Goal: Find specific page/section: Find specific page/section

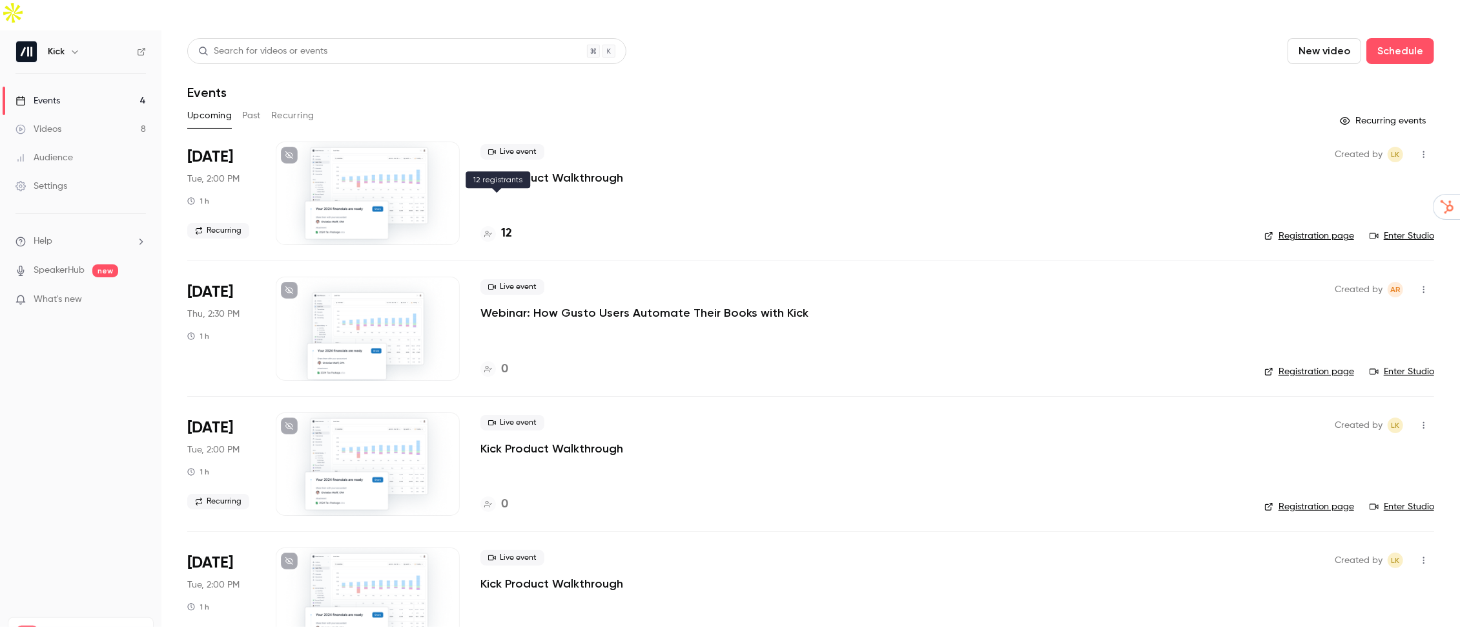
click at [499, 225] on div "12" at bounding box center [497, 233] width 32 height 17
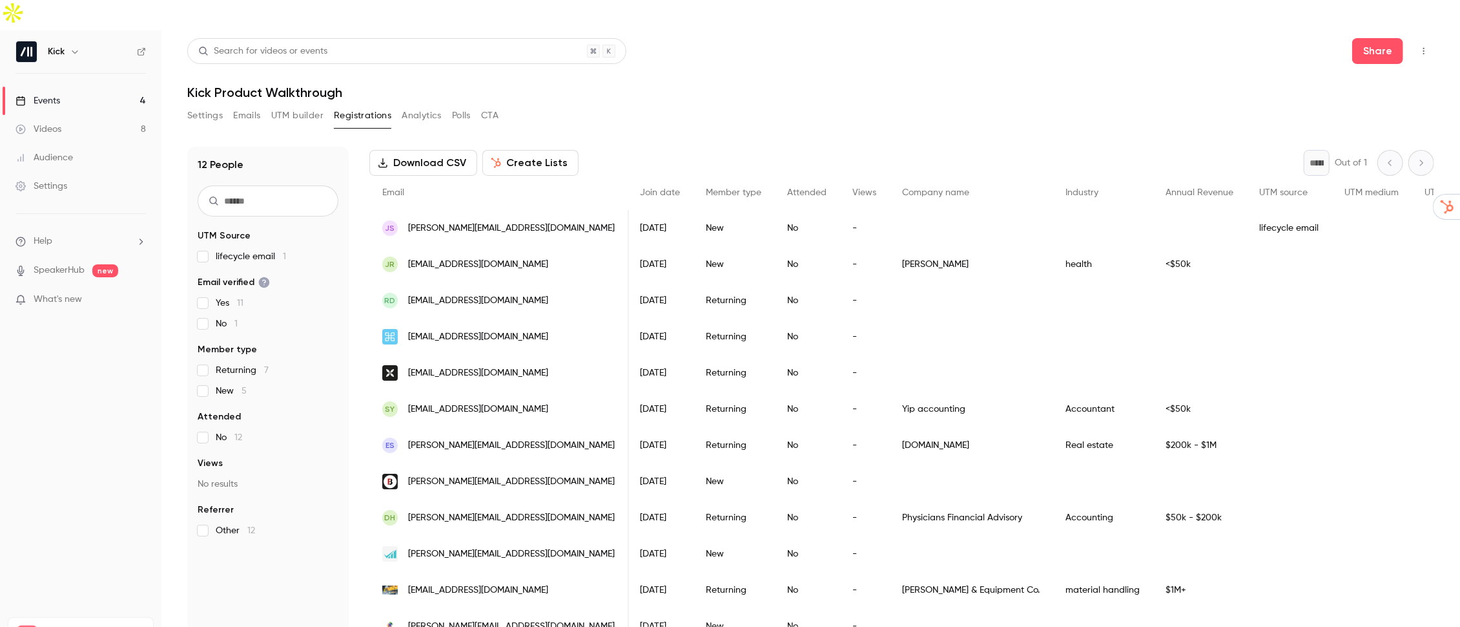
scroll to position [0, 158]
